Goal: Task Accomplishment & Management: Manage account settings

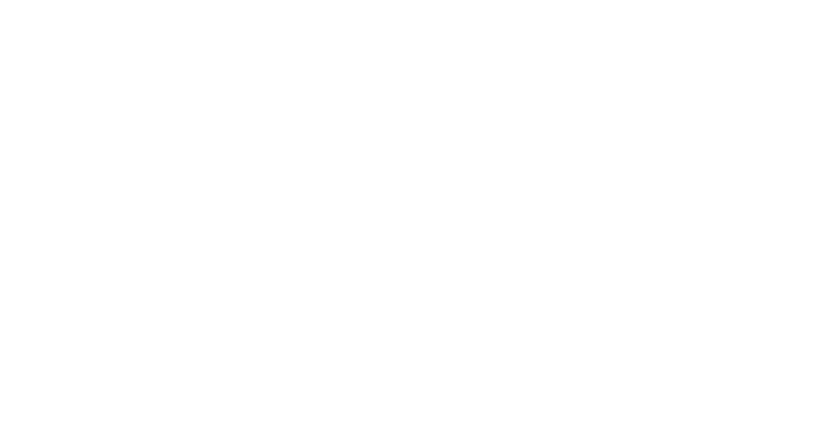
select select "*"
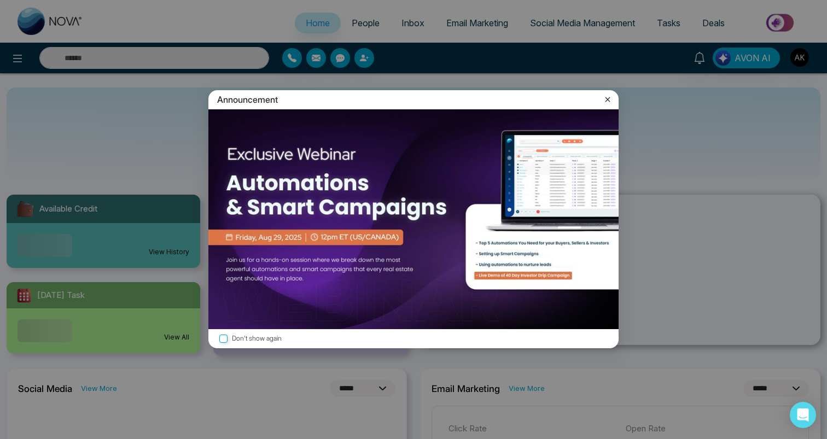
click at [363, 22] on div "Announcement Don't show again" at bounding box center [413, 219] width 827 height 439
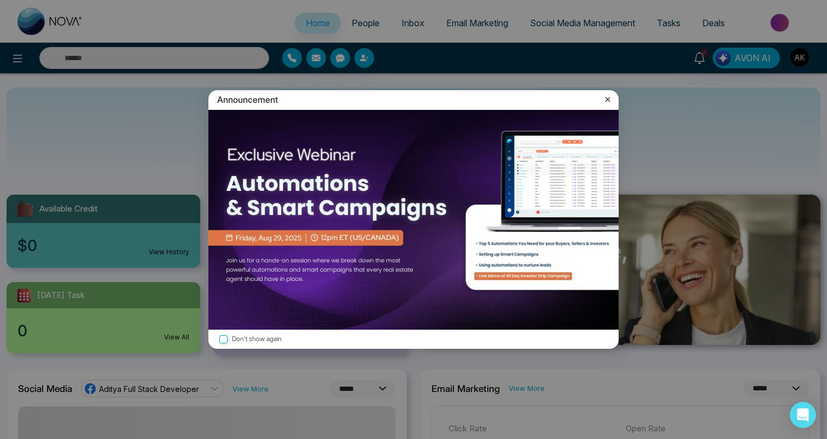
click at [610, 97] on icon at bounding box center [607, 99] width 11 height 11
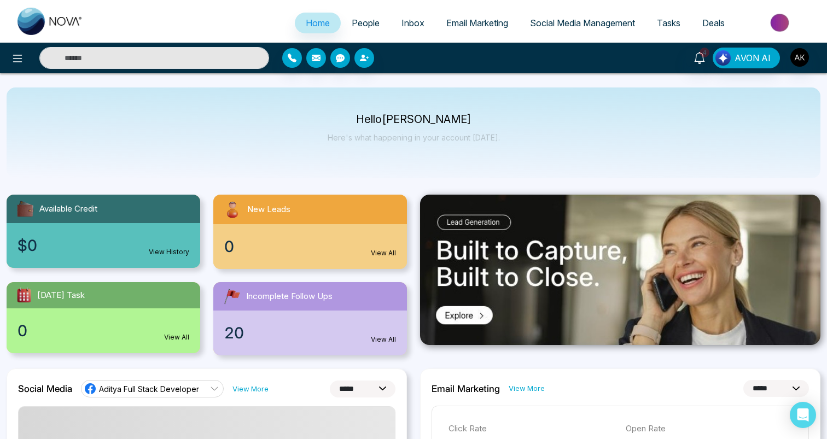
click at [367, 20] on span "People" at bounding box center [366, 23] width 28 height 11
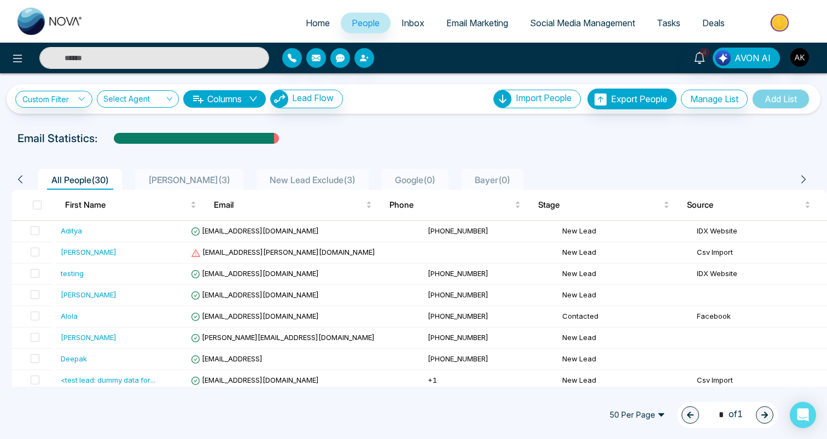
click at [643, 411] on span "50 Per Page" at bounding box center [637, 415] width 71 height 18
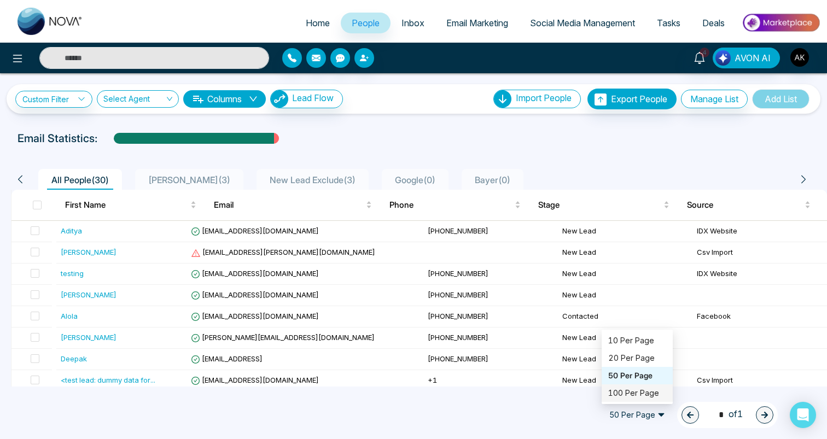
click at [636, 393] on div "100 Per Page" at bounding box center [637, 393] width 58 height 12
click at [479, 65] on div at bounding box center [379, 58] width 207 height 20
click at [485, 403] on div "50 Per Page 1 * of 1" at bounding box center [413, 415] width 827 height 48
click at [657, 415] on span "50 Per Page" at bounding box center [637, 415] width 71 height 18
click at [637, 402] on div "100 Per Page" at bounding box center [637, 394] width 71 height 18
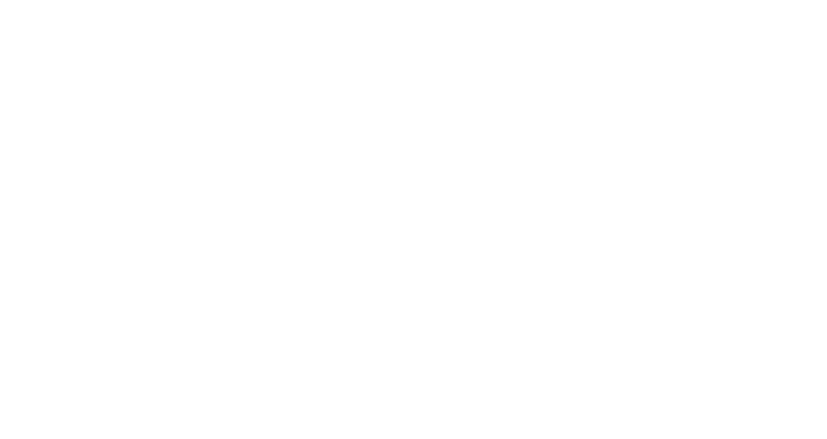
click at [352, 103] on body at bounding box center [413, 219] width 827 height 439
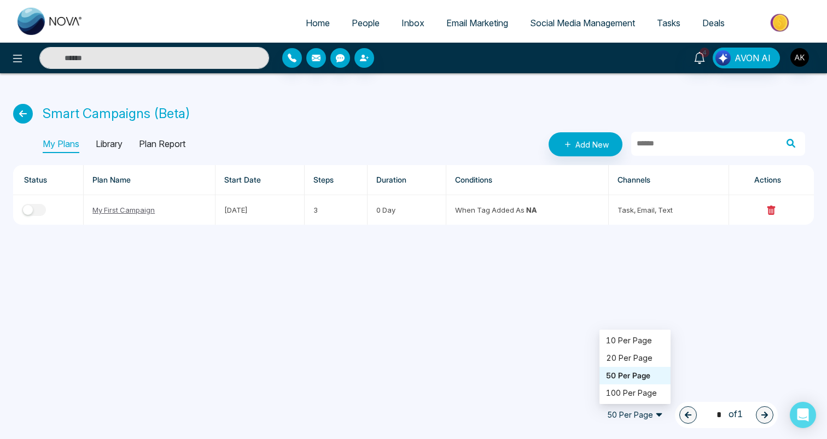
click at [647, 420] on span "50 Per Page" at bounding box center [635, 415] width 71 height 18
click at [649, 390] on div "100 Per Page" at bounding box center [635, 393] width 58 height 12
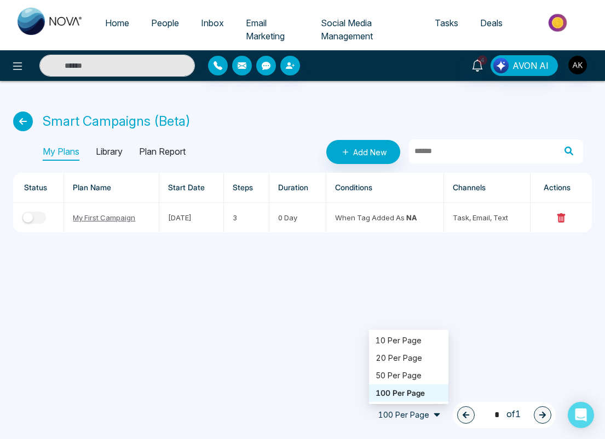
click at [423, 409] on span "100 Per Page" at bounding box center [408, 415] width 79 height 18
click at [411, 343] on div "10 Per Page" at bounding box center [408, 341] width 66 height 12
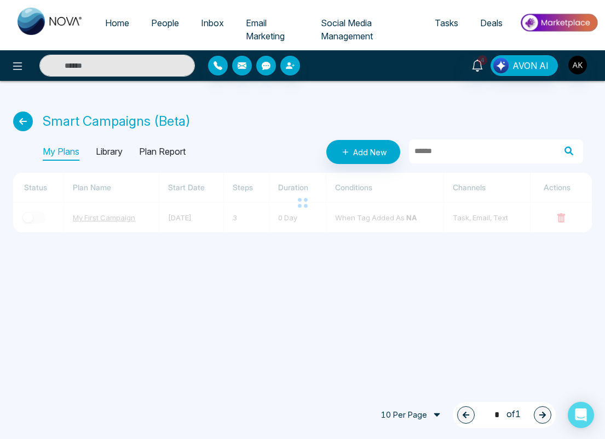
click at [424, 415] on span "10 Per Page" at bounding box center [408, 415] width 79 height 18
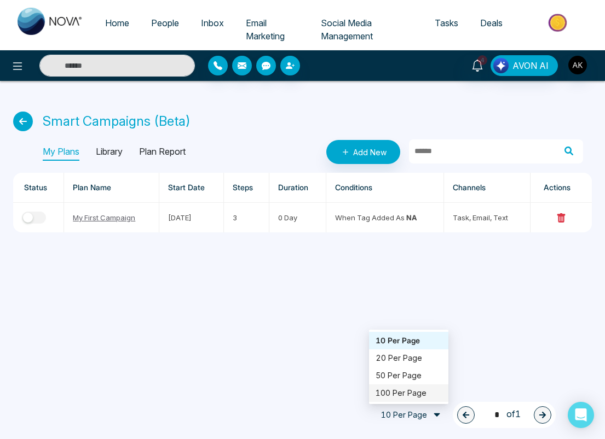
click at [418, 390] on div "100 Per Page" at bounding box center [408, 393] width 66 height 12
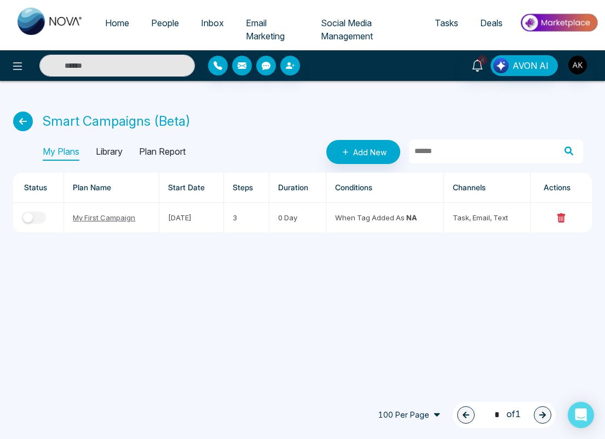
click at [429, 418] on span "100 Per Page" at bounding box center [408, 415] width 79 height 18
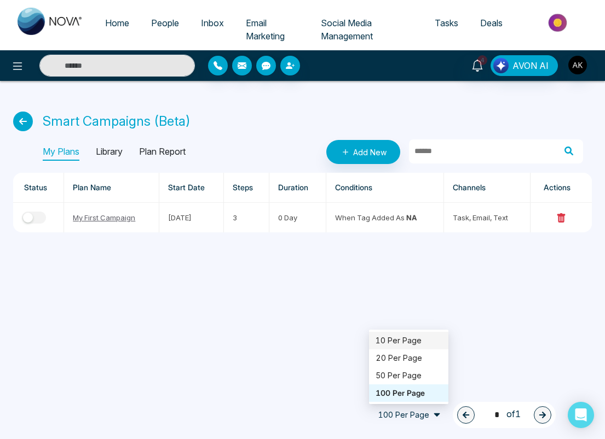
click at [416, 345] on div "10 Per Page" at bounding box center [408, 341] width 66 height 12
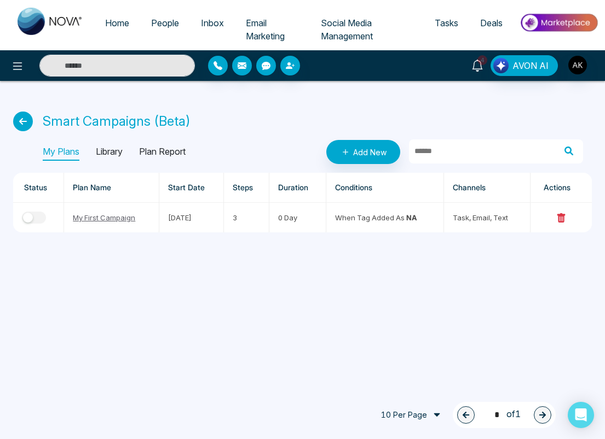
click at [469, 69] on link "4" at bounding box center [477, 64] width 26 height 19
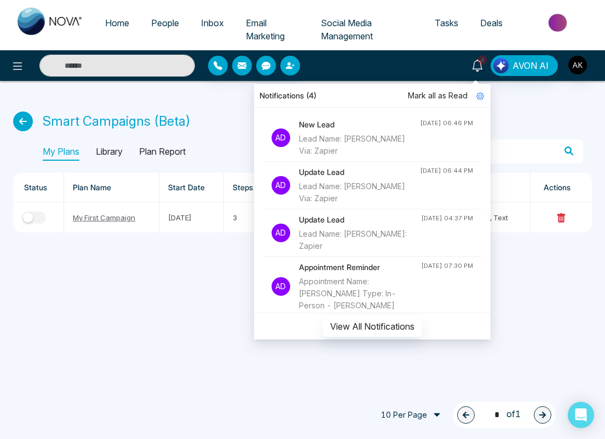
click at [526, 84] on div "Smart Campaigns (Beta) My Plans Library Plan Report Add New Status Plan Name St…" at bounding box center [302, 163] width 605 height 165
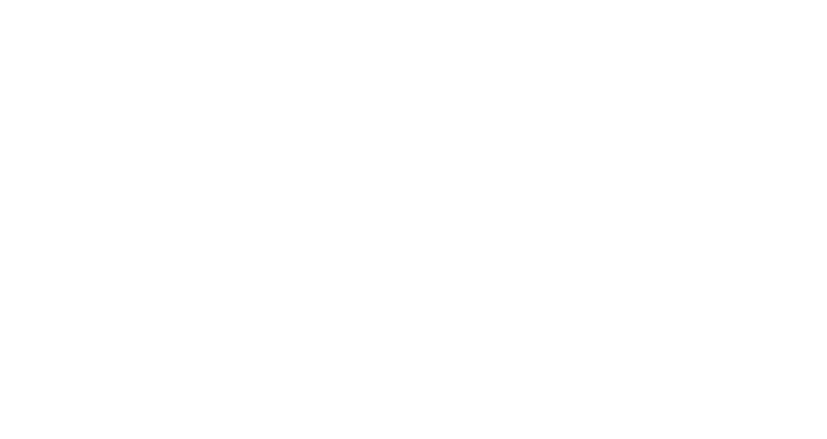
select select "*"
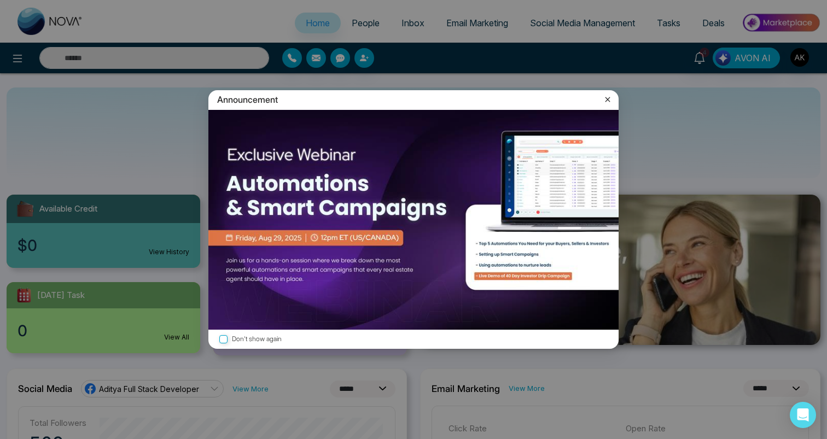
click at [608, 100] on icon at bounding box center [608, 99] width 5 height 5
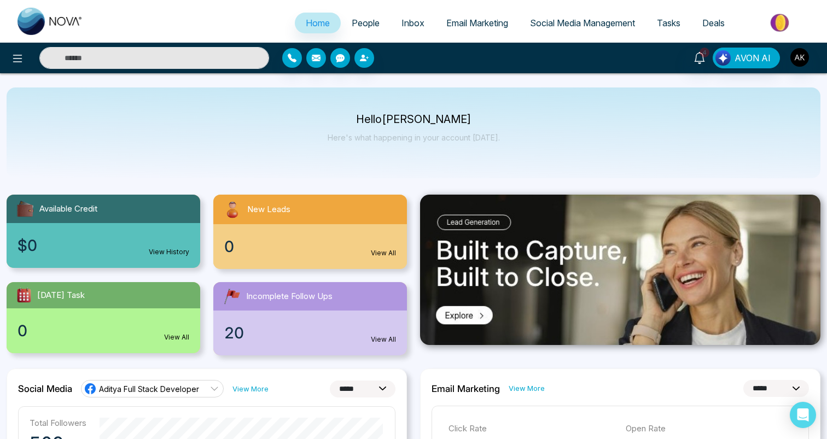
click at [812, 57] on div "4 AVON AI" at bounding box center [655, 58] width 332 height 21
click at [791, 61] on img "button" at bounding box center [800, 57] width 19 height 19
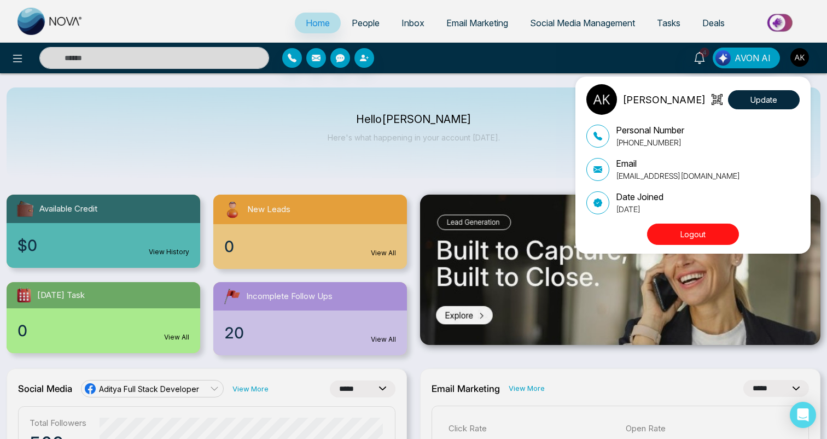
click at [681, 234] on button "Logout" at bounding box center [693, 234] width 92 height 21
